Goal: Transaction & Acquisition: Purchase product/service

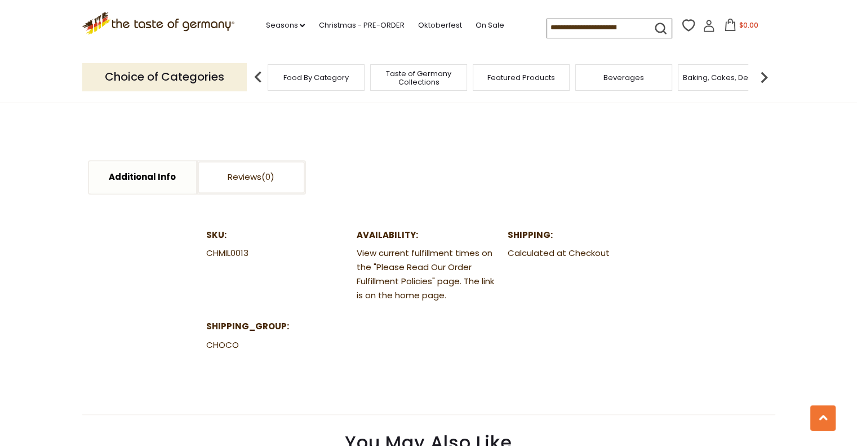
scroll to position [530, 0]
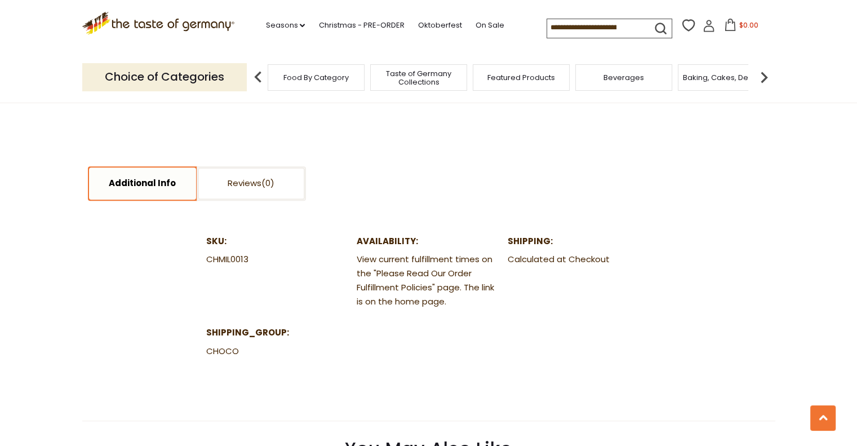
click at [162, 179] on link "Additional Info" at bounding box center [142, 183] width 107 height 32
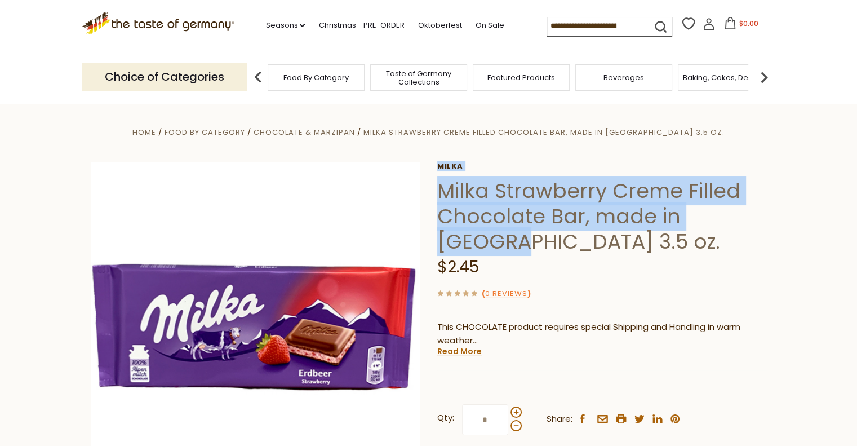
drag, startPoint x: 433, startPoint y: 189, endPoint x: 528, endPoint y: 236, distance: 105.6
click at [528, 236] on div "Home Food By Category Chocolate & Marzipan Milka Strawberry Creme Filled Chocol…" at bounding box center [428, 341] width 693 height 433
click at [578, 215] on h1 "Milka Strawberry Creme Filled Chocolate Bar, made in [GEOGRAPHIC_DATA] 3.5 oz." at bounding box center [602, 216] width 330 height 76
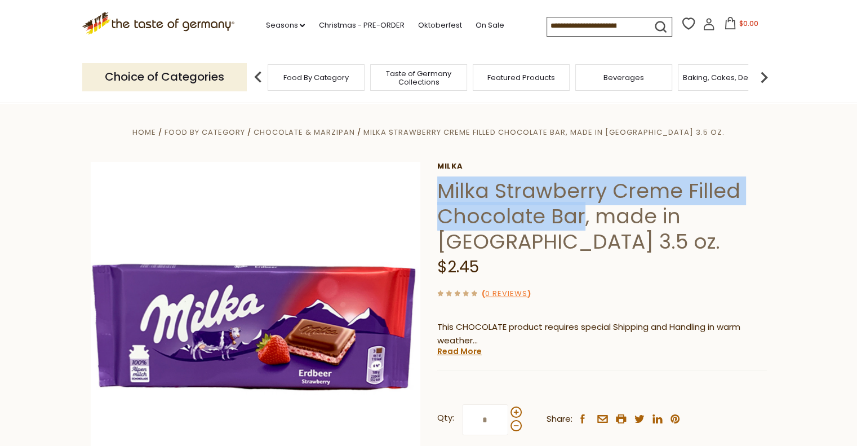
drag, startPoint x: 578, startPoint y: 215, endPoint x: 442, endPoint y: 185, distance: 139.5
click at [442, 185] on h1 "Milka Strawberry Creme Filled Chocolate Bar, made in [GEOGRAPHIC_DATA] 3.5 oz." at bounding box center [602, 216] width 330 height 76
copy h1 "Milka Strawberry Creme Filled Chocolate Bar"
